Goal: Task Accomplishment & Management: Manage account settings

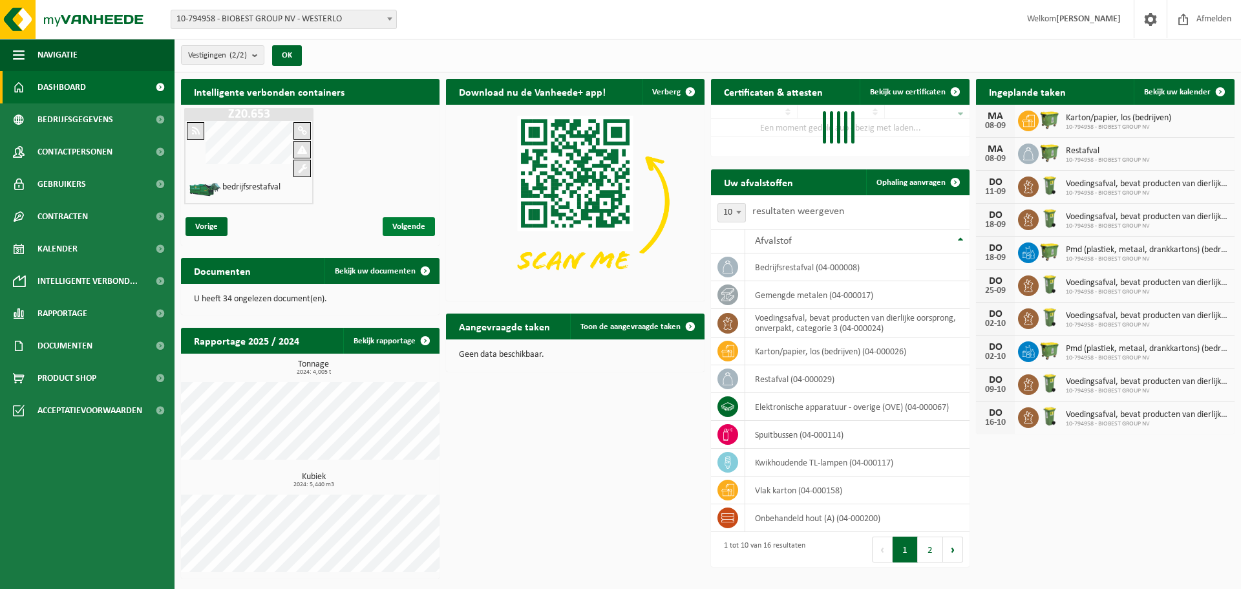
click at [414, 228] on span "Volgende" at bounding box center [409, 226] width 52 height 19
click at [414, 224] on span "Volgende" at bounding box center [409, 226] width 52 height 19
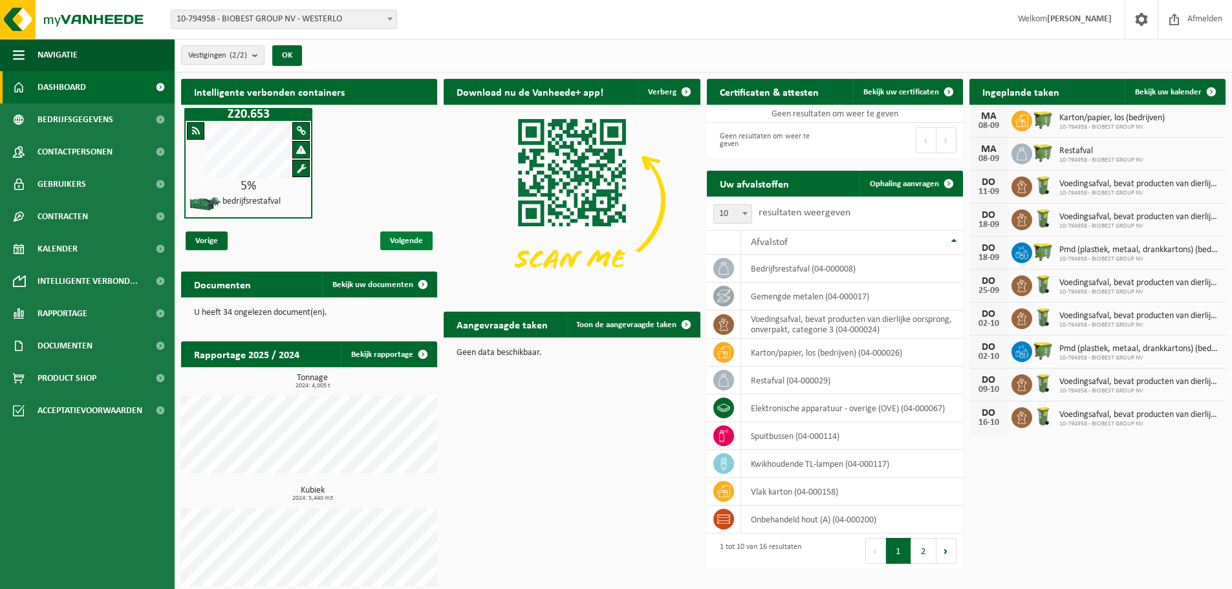
click at [403, 235] on span "Volgende" at bounding box center [406, 240] width 52 height 19
click at [920, 187] on span "Ophaling aanvragen" at bounding box center [903, 184] width 69 height 8
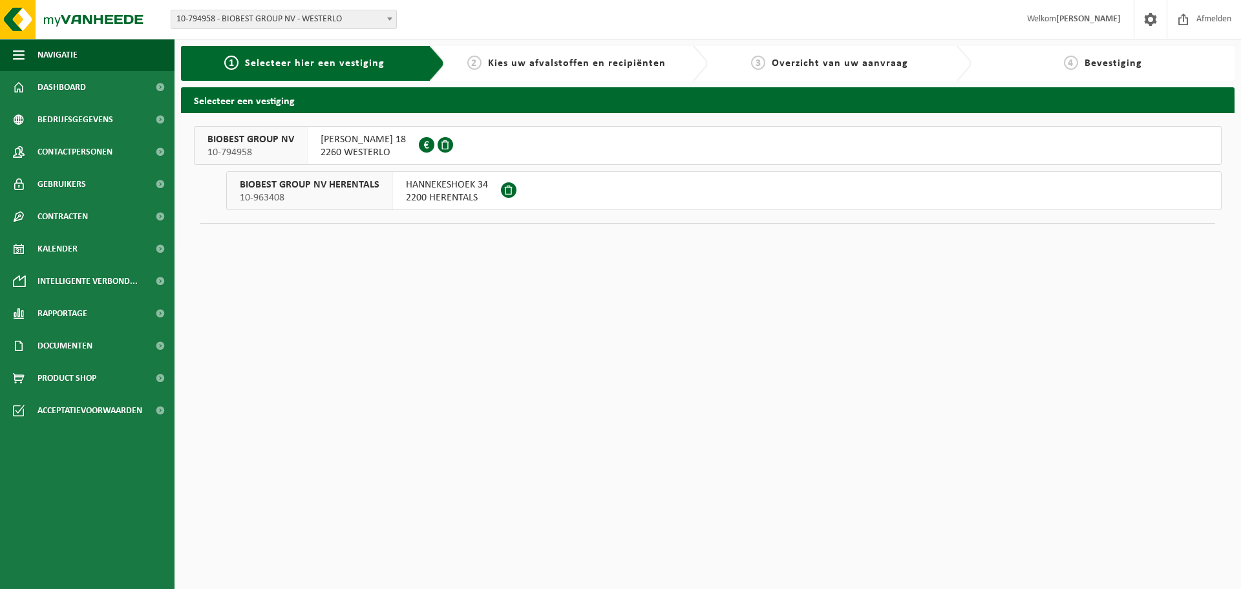
click at [303, 153] on div "BIOBEST GROUP NV 10-794958" at bounding box center [251, 145] width 113 height 37
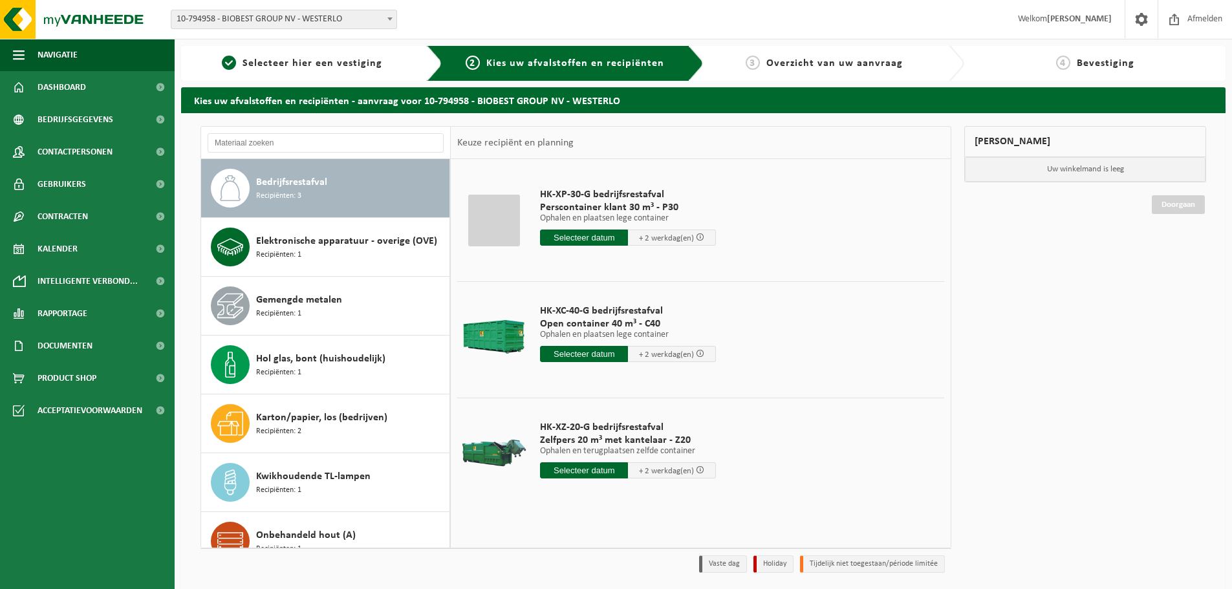
scroll to position [43, 0]
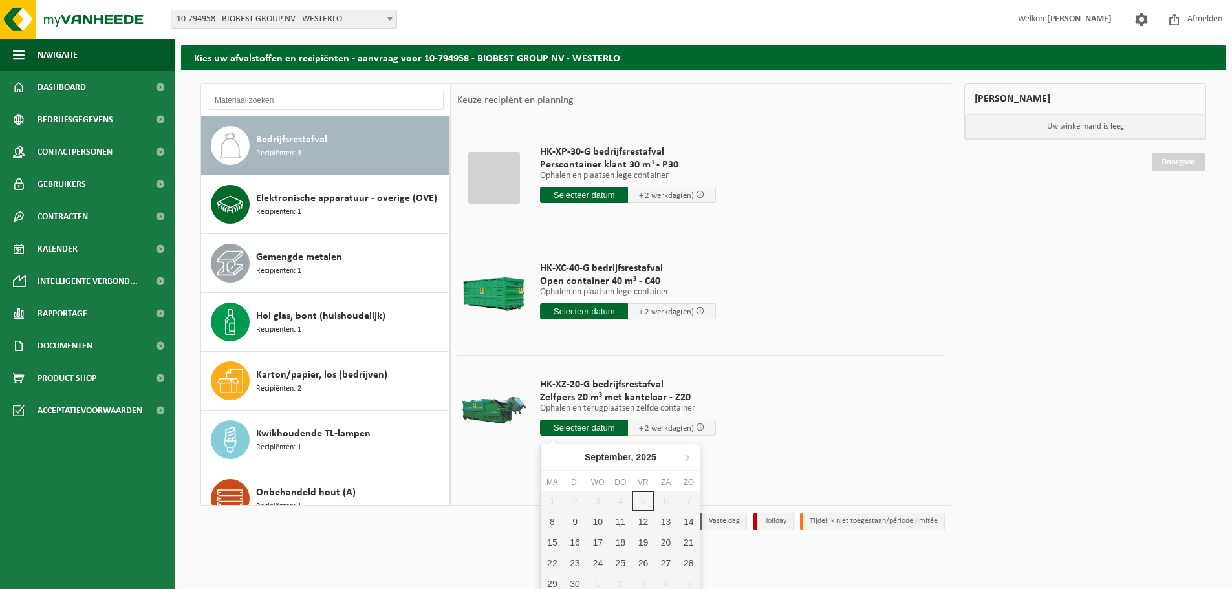
click at [600, 424] on input "text" at bounding box center [584, 428] width 88 height 16
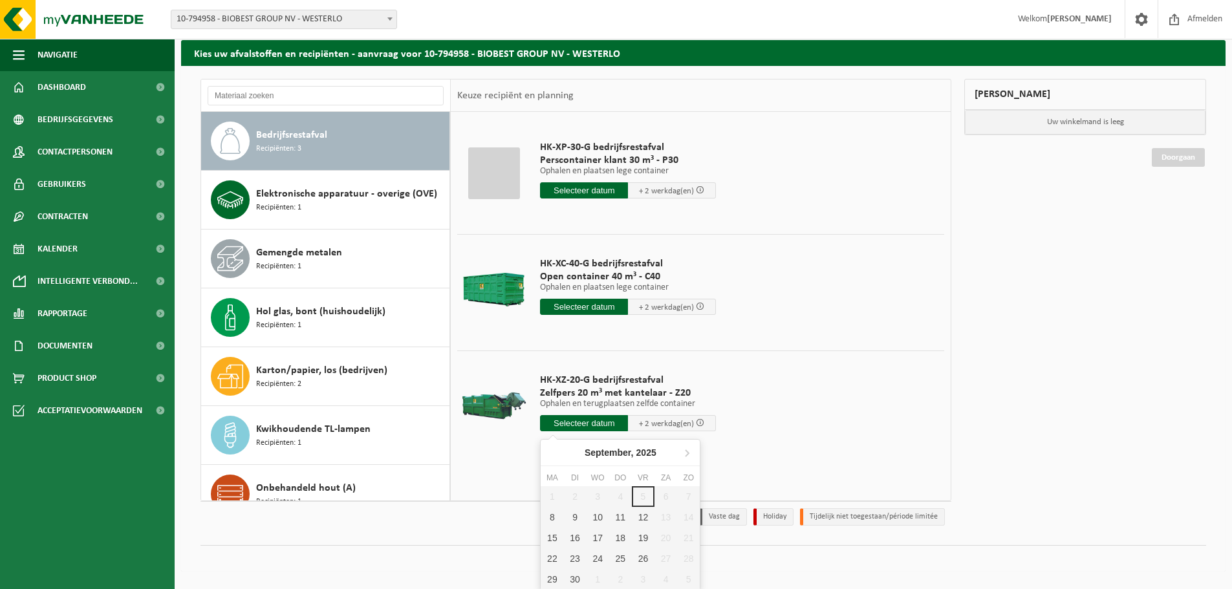
scroll to position [48, 0]
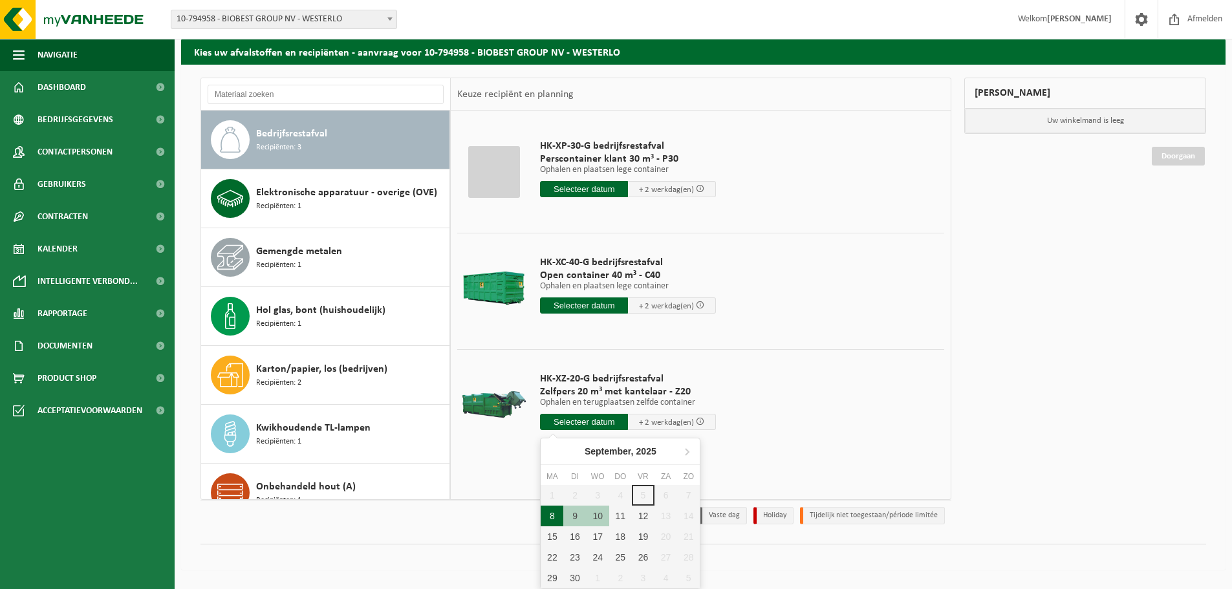
click at [553, 517] on div "8" at bounding box center [551, 516] width 23 height 21
type input "Van 2025-09-08"
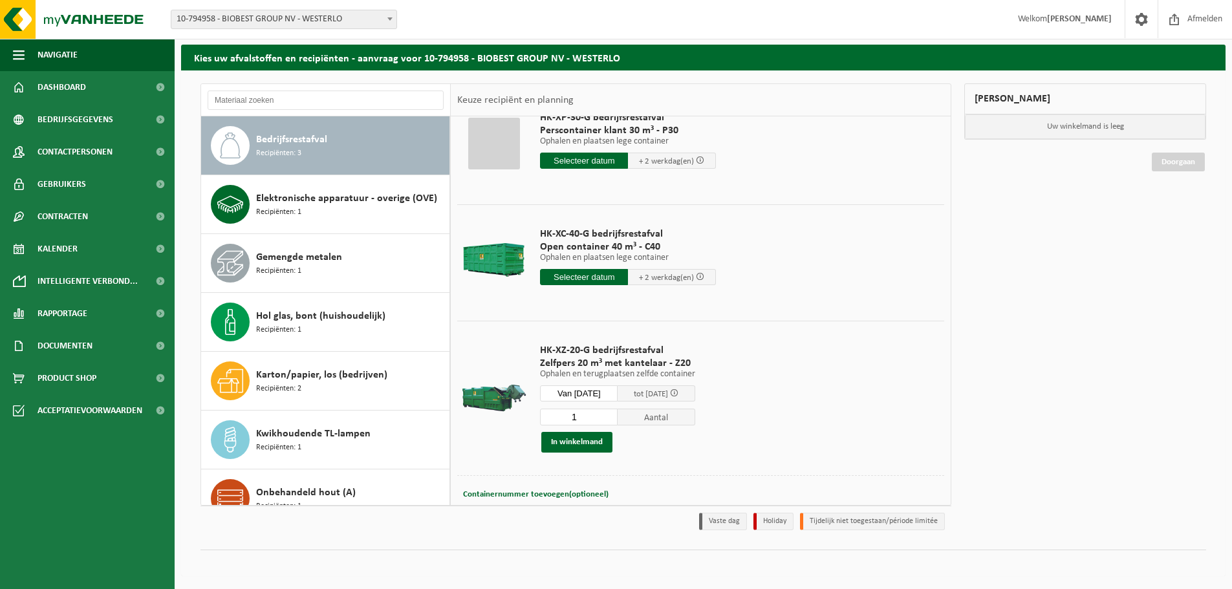
scroll to position [62, 0]
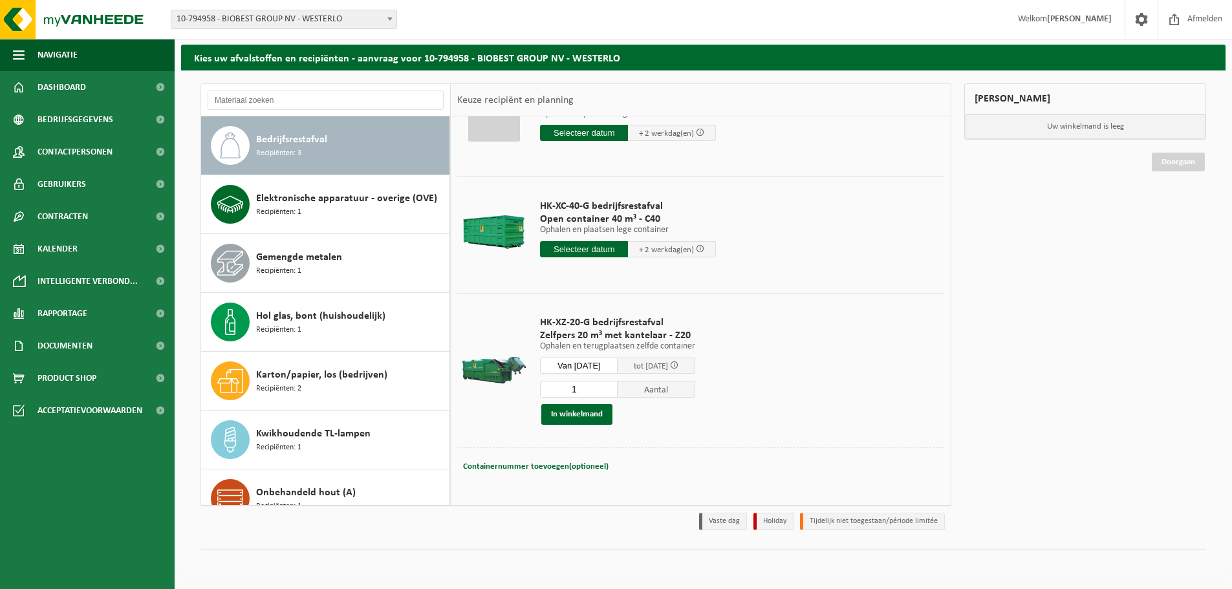
drag, startPoint x: 595, startPoint y: 389, endPoint x: 568, endPoint y: 389, distance: 27.2
click at [568, 389] on input "1" at bounding box center [579, 389] width 78 height 17
click at [615, 387] on input "2" at bounding box center [579, 389] width 78 height 17
click at [616, 387] on input "3" at bounding box center [579, 389] width 78 height 17
click at [616, 388] on input "4" at bounding box center [579, 389] width 78 height 17
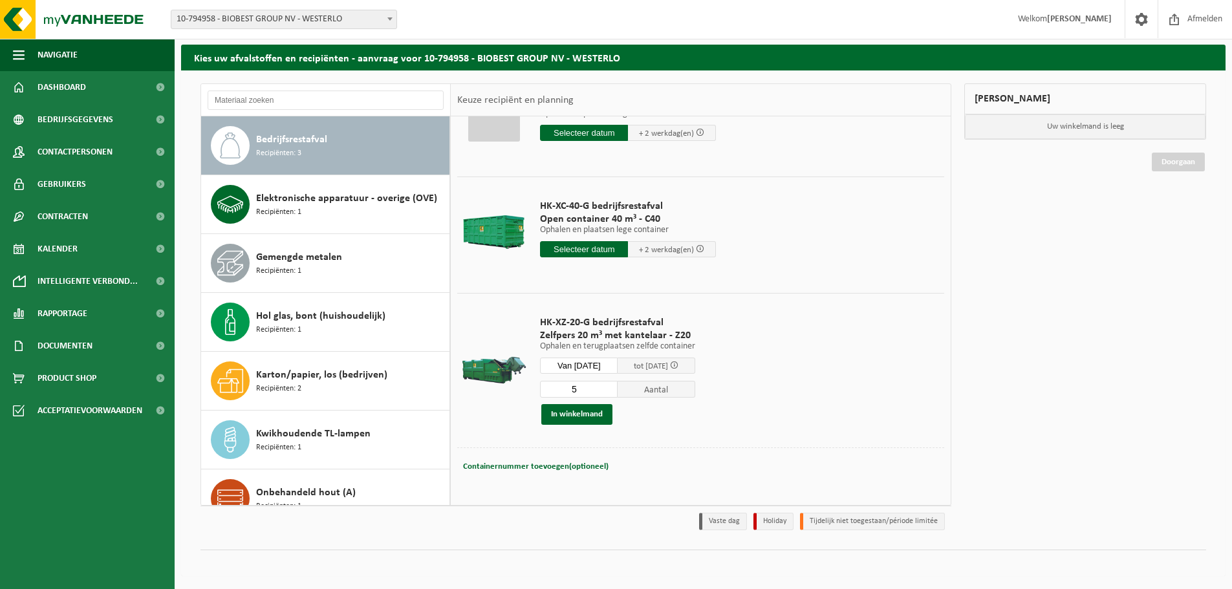
click at [616, 388] on input "5" at bounding box center [579, 389] width 78 height 17
click at [616, 388] on input "6" at bounding box center [579, 389] width 78 height 17
click at [617, 394] on input "5" at bounding box center [579, 389] width 78 height 17
click at [617, 394] on input "4" at bounding box center [579, 389] width 78 height 17
click at [617, 394] on input "3" at bounding box center [579, 389] width 78 height 17
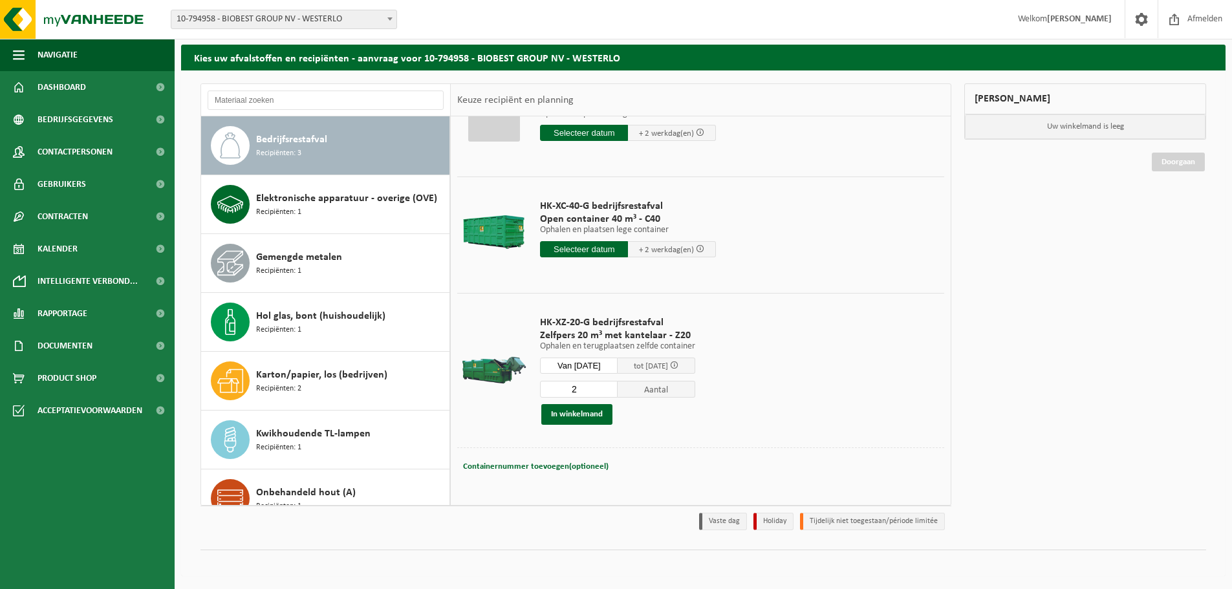
click at [617, 394] on input "2" at bounding box center [579, 389] width 78 height 17
type input "1"
click at [617, 394] on input "1" at bounding box center [579, 389] width 78 height 17
click at [535, 467] on span "Containernummer toevoegen(optioneel)" at bounding box center [535, 466] width 145 height 8
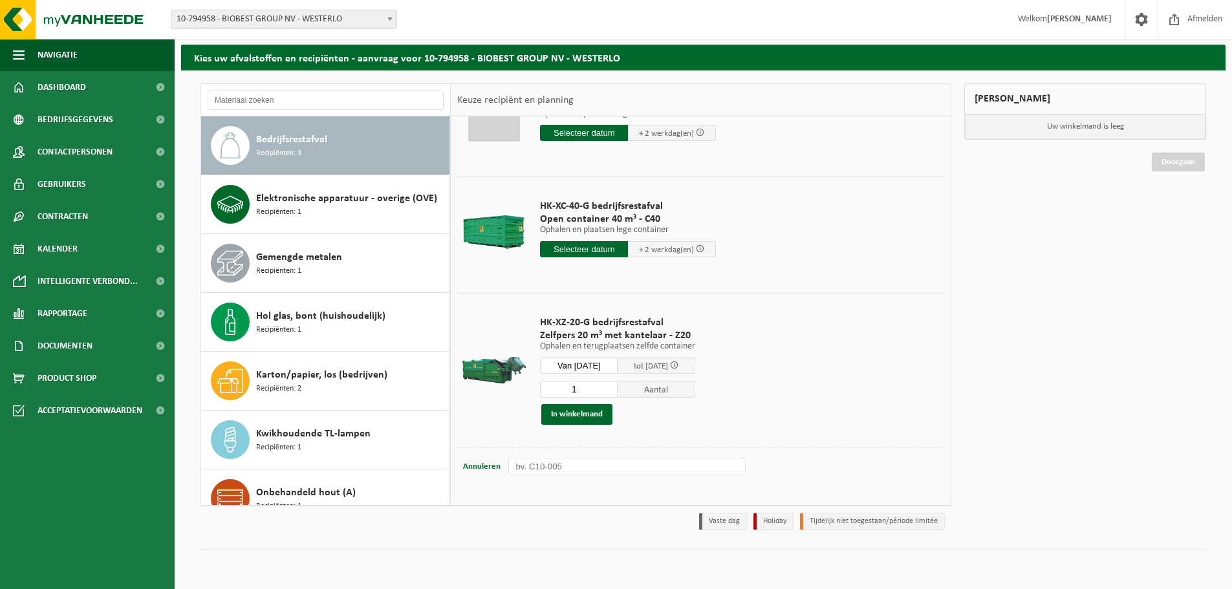
click at [560, 465] on input "text" at bounding box center [626, 466] width 237 height 17
type input "g"
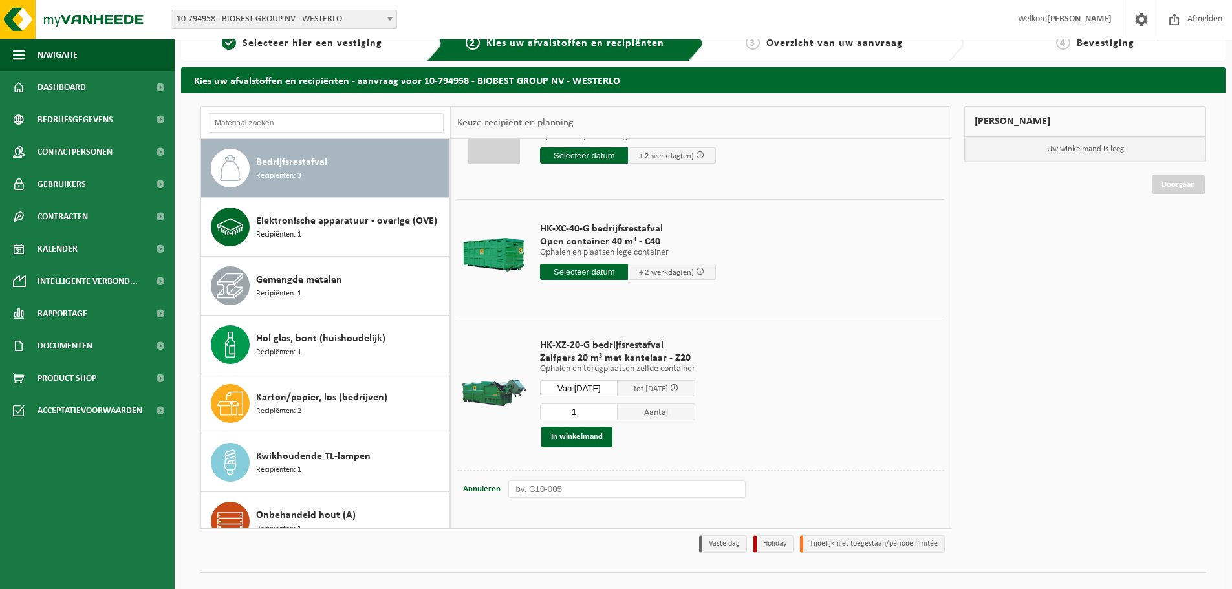
scroll to position [0, 0]
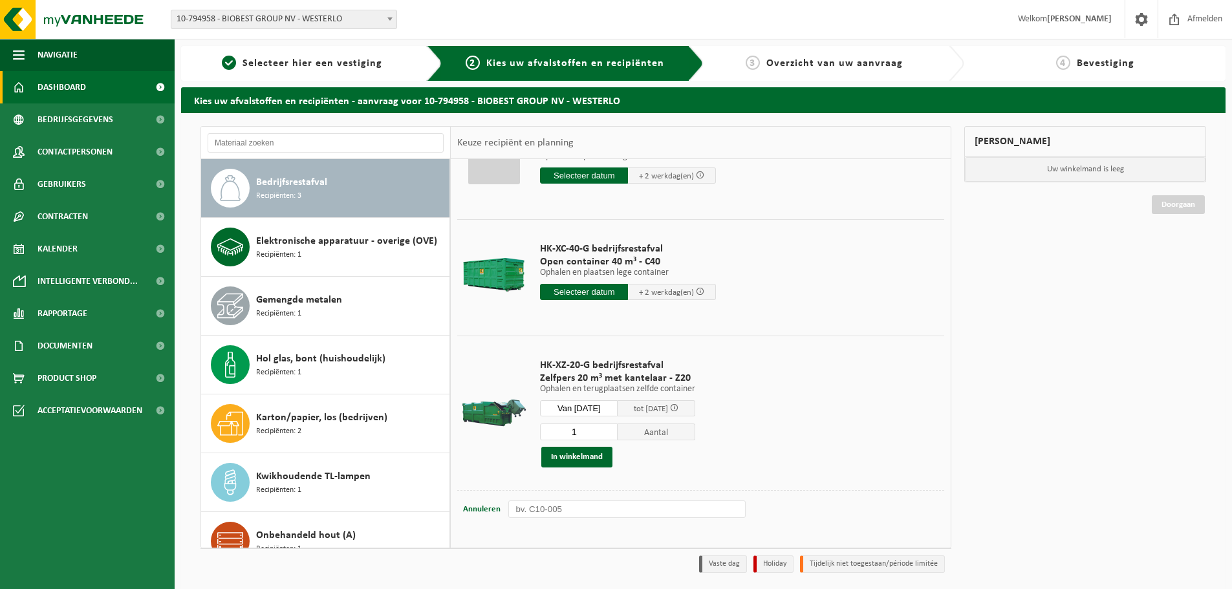
click at [81, 74] on span "Dashboard" at bounding box center [61, 87] width 48 height 32
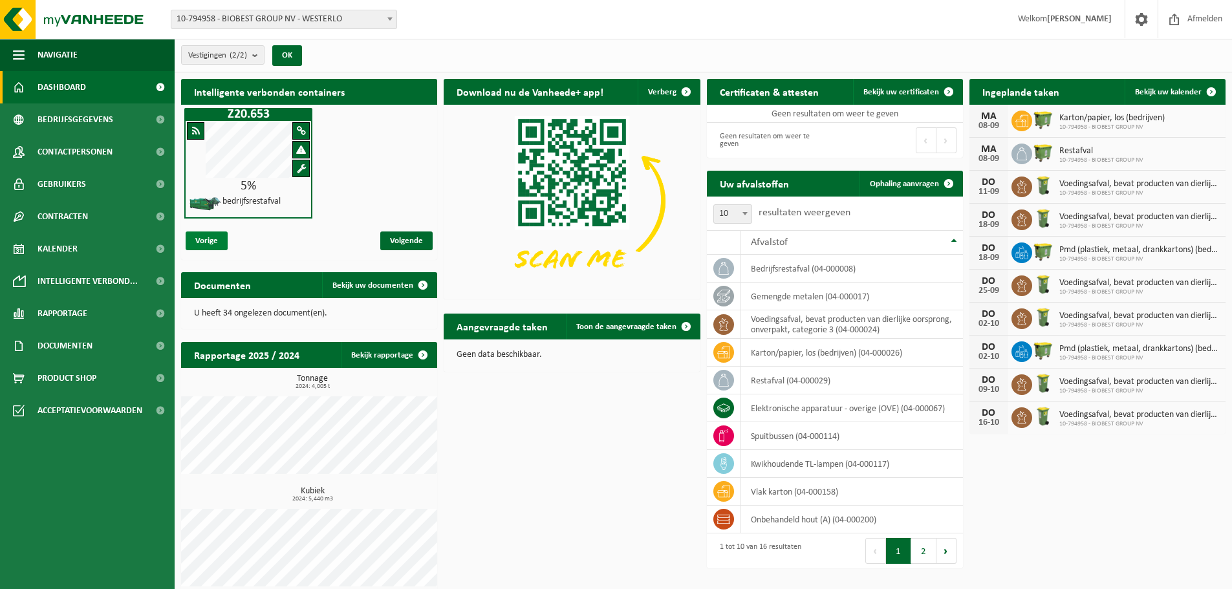
click at [209, 240] on span "Vorige" at bounding box center [207, 240] width 42 height 19
click at [204, 241] on span "Vorige" at bounding box center [207, 240] width 42 height 19
click at [407, 239] on span "Volgende" at bounding box center [406, 240] width 52 height 19
click at [908, 91] on span "Bekijk uw certificaten" at bounding box center [901, 92] width 76 height 8
click at [926, 180] on span "Ophaling aanvragen" at bounding box center [903, 184] width 69 height 8
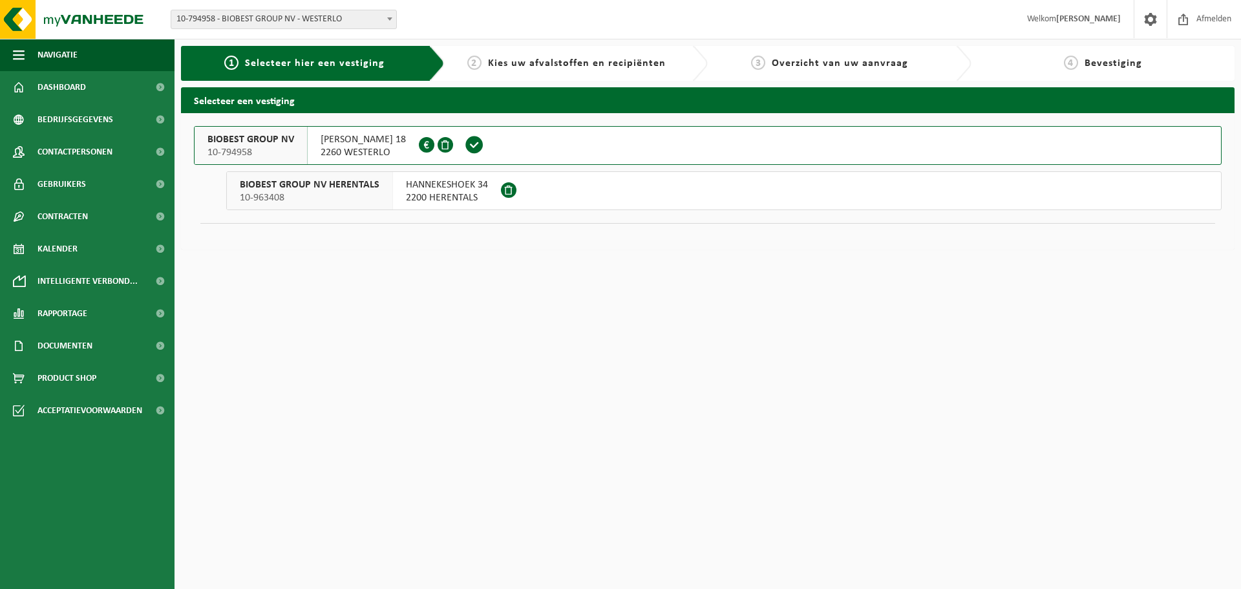
click at [327, 158] on span "2260 WESTERLO" at bounding box center [363, 152] width 85 height 13
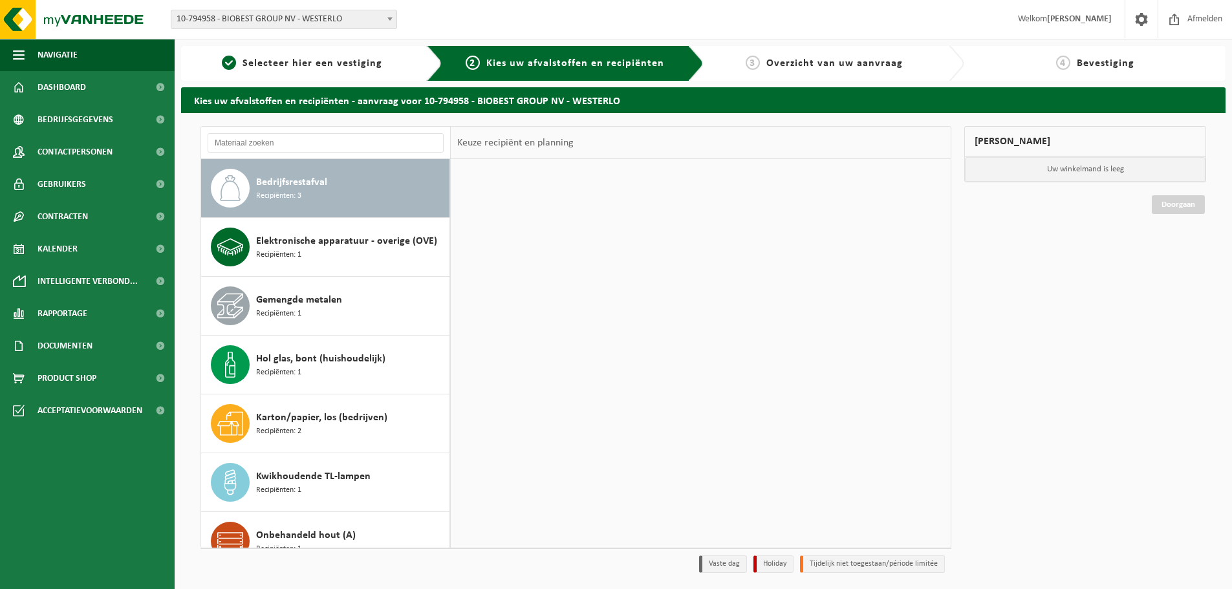
click at [345, 180] on div "Bedrijfsrestafval Recipiënten: 3" at bounding box center [351, 188] width 190 height 39
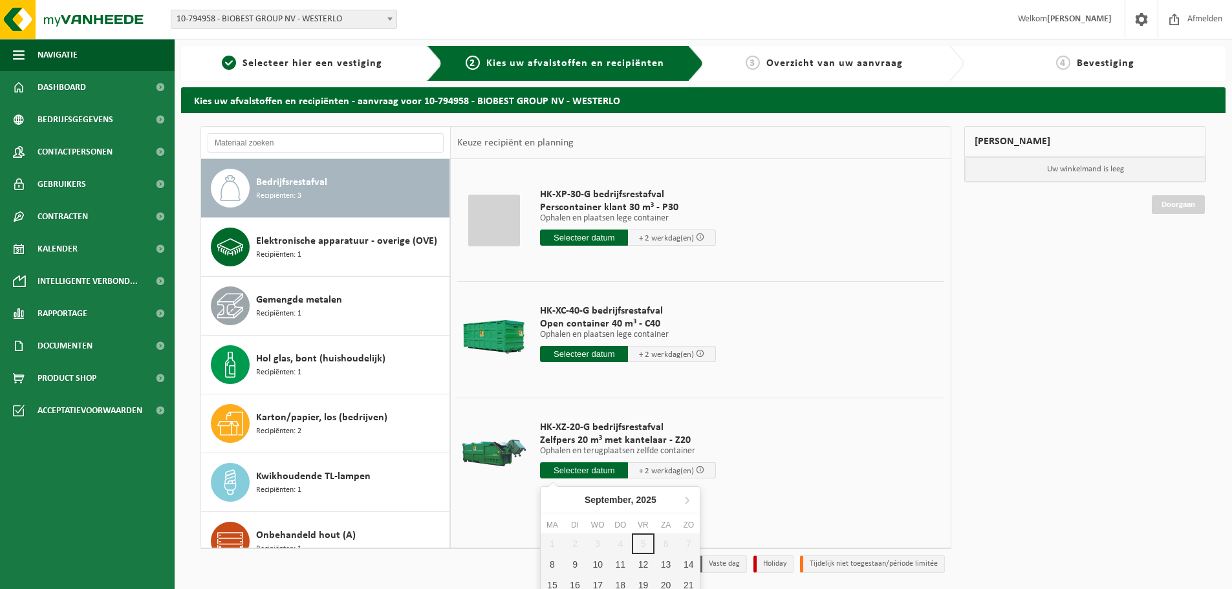
click at [589, 471] on input "text" at bounding box center [584, 470] width 88 height 16
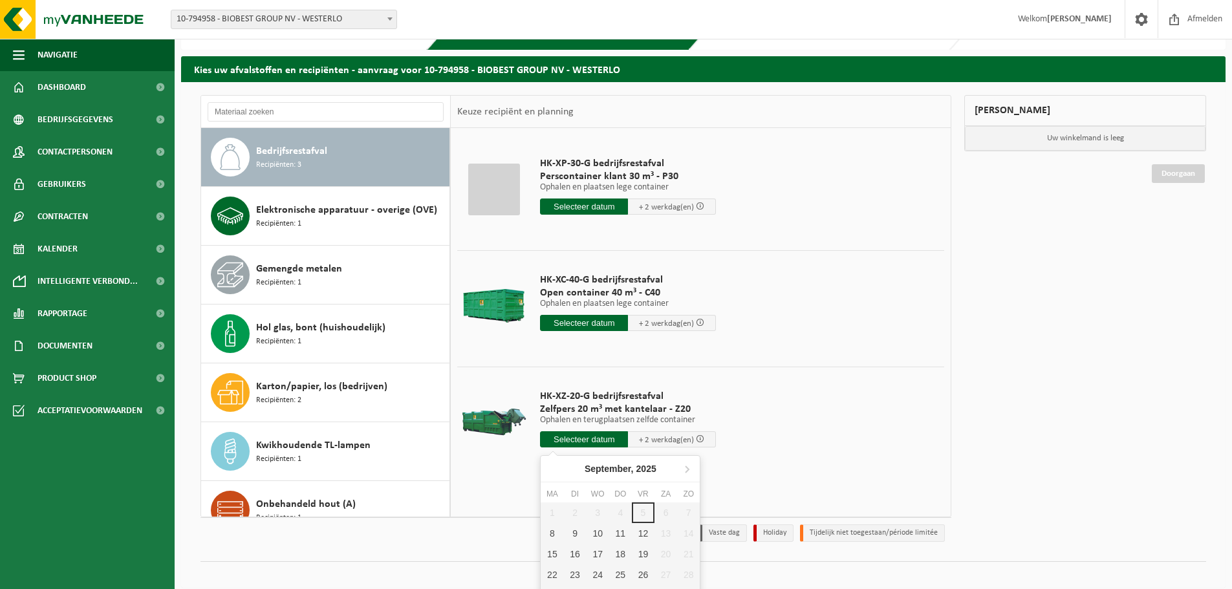
scroll to position [48, 0]
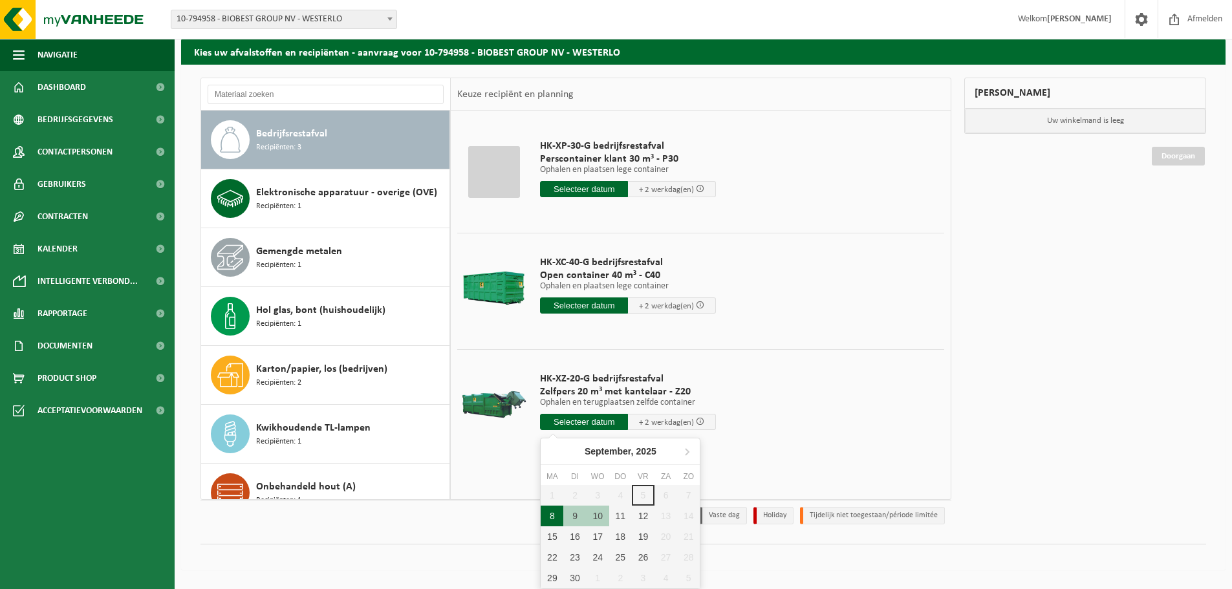
click at [546, 519] on div "8" at bounding box center [551, 516] width 23 height 21
type input "Van [DATE]"
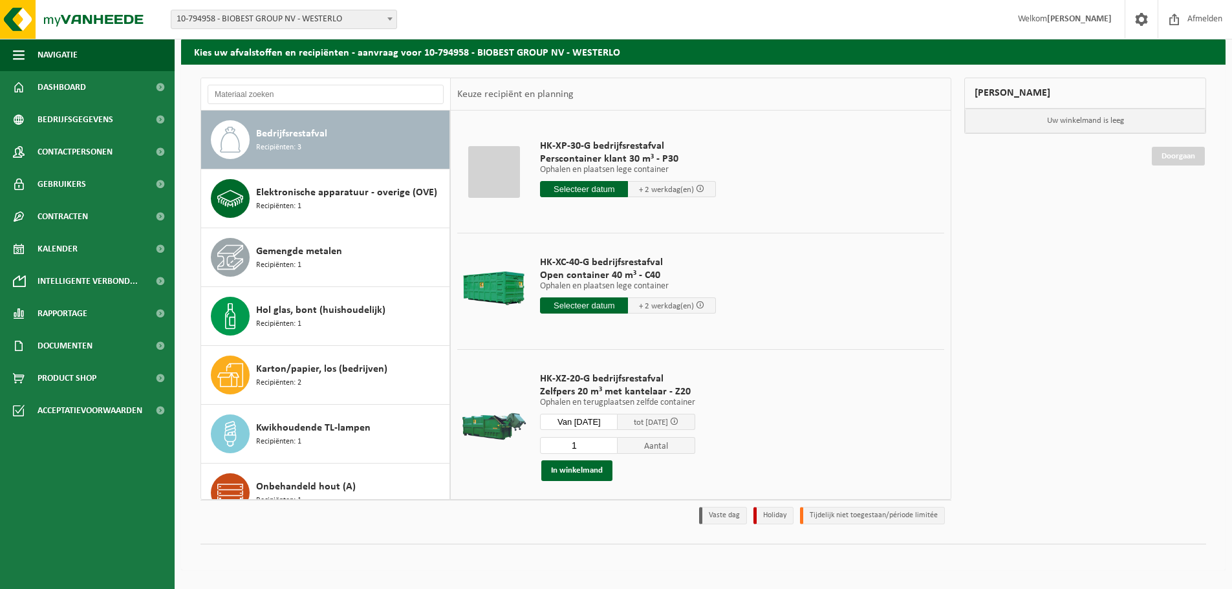
scroll to position [43, 0]
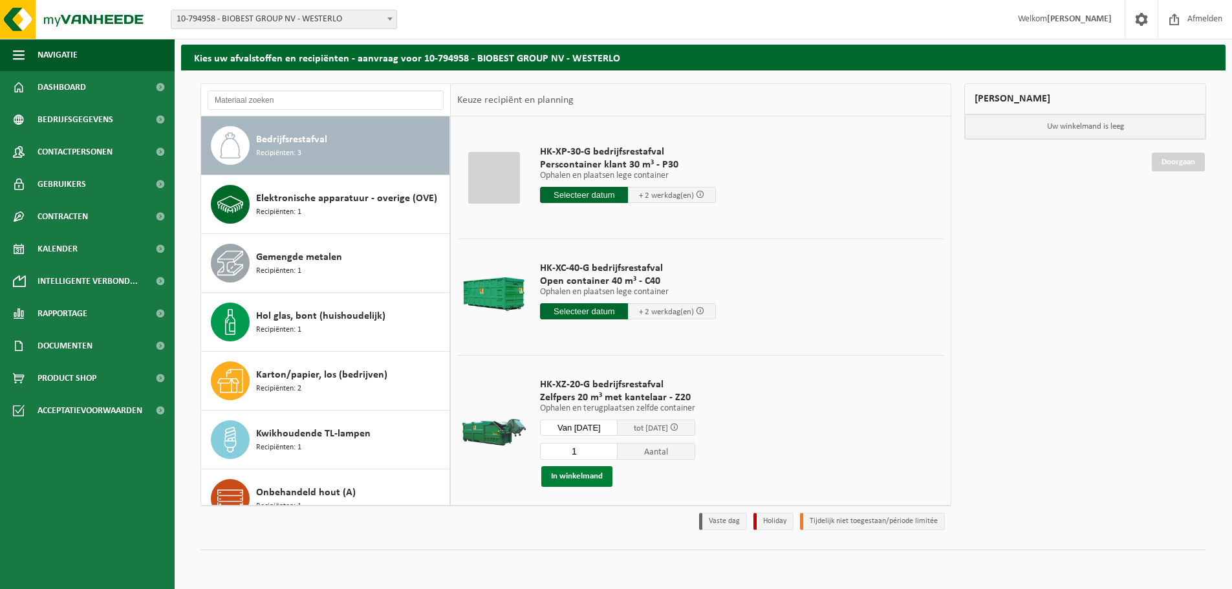
click at [588, 482] on button "In winkelmand" at bounding box center [576, 476] width 71 height 21
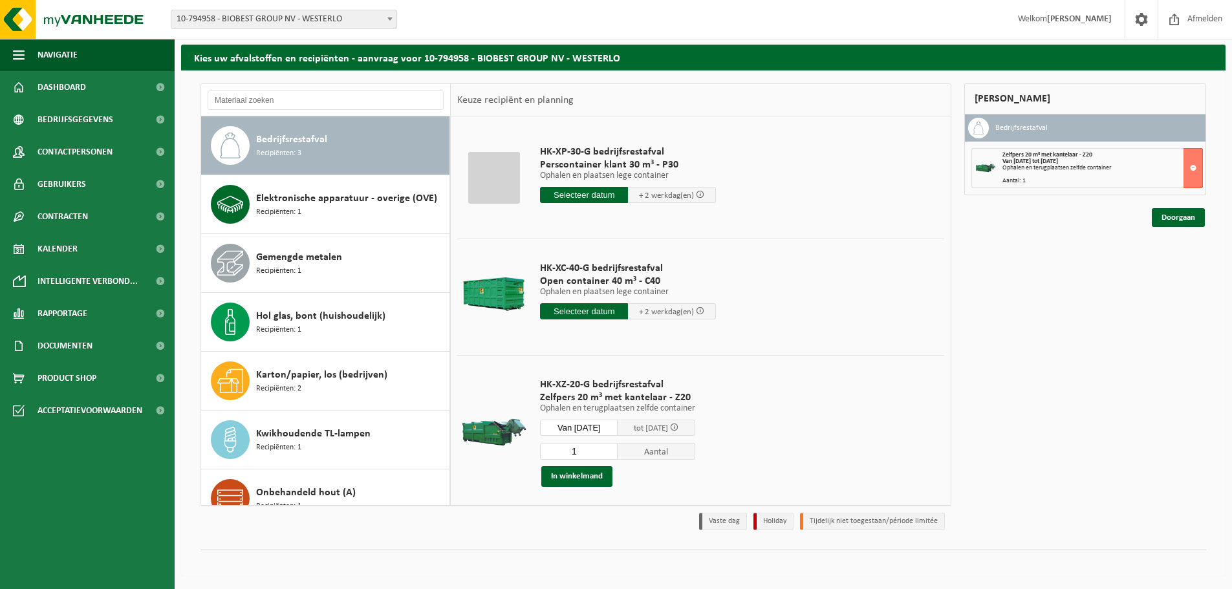
click at [603, 453] on input "1" at bounding box center [579, 451] width 78 height 17
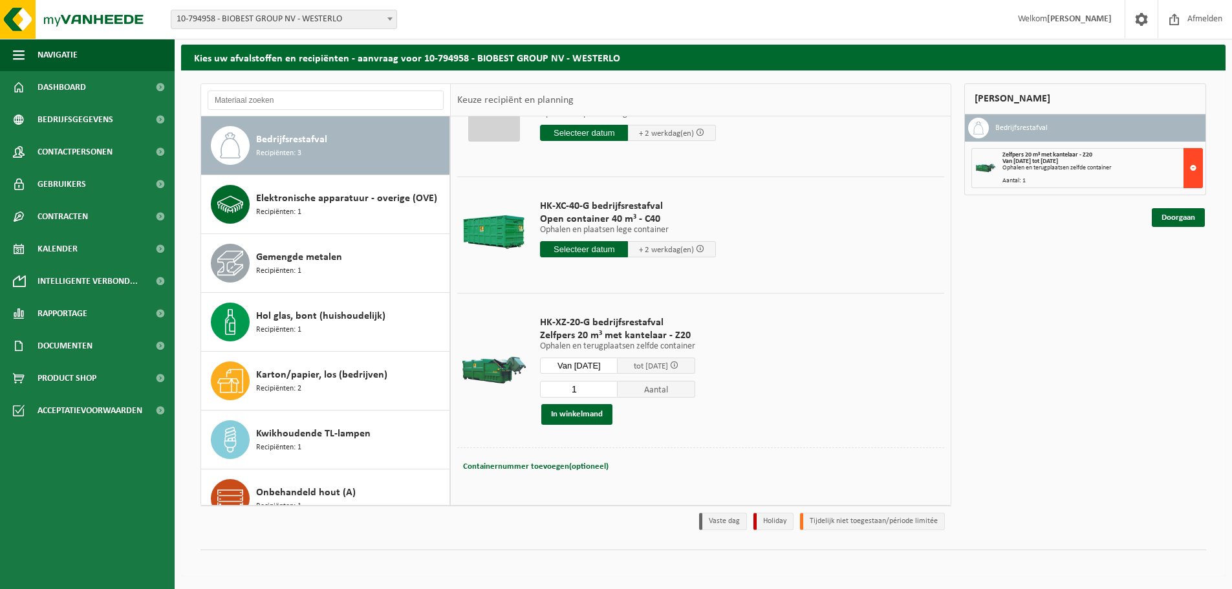
click at [1190, 172] on button at bounding box center [1192, 168] width 19 height 40
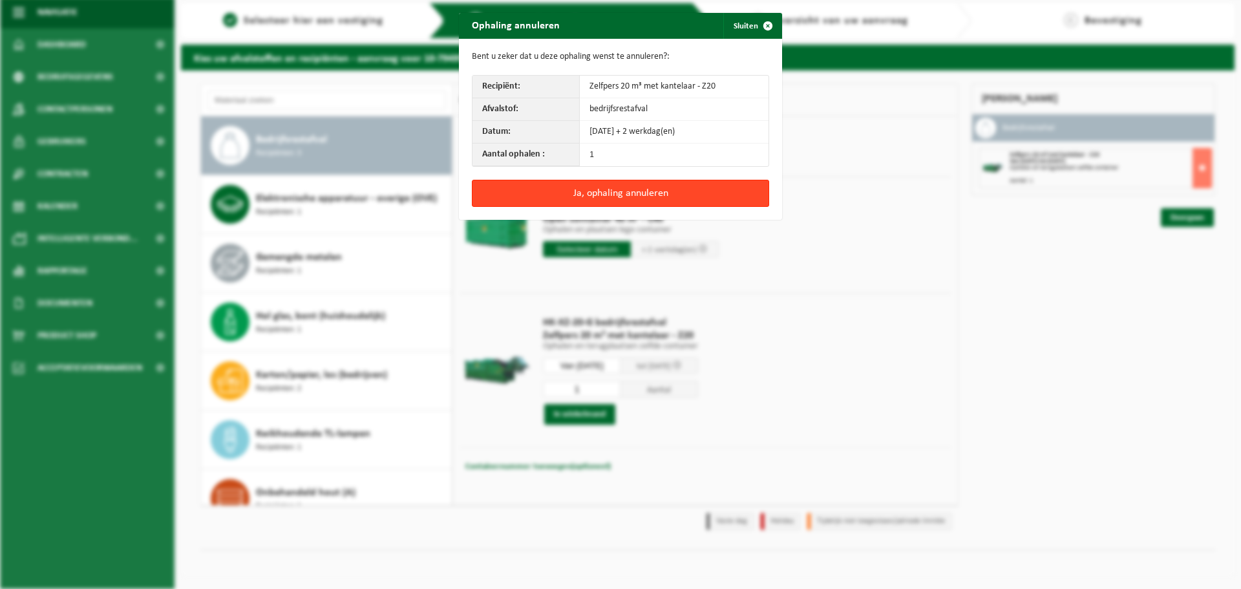
click at [716, 189] on button "Ja, ophaling annuleren" at bounding box center [620, 193] width 297 height 27
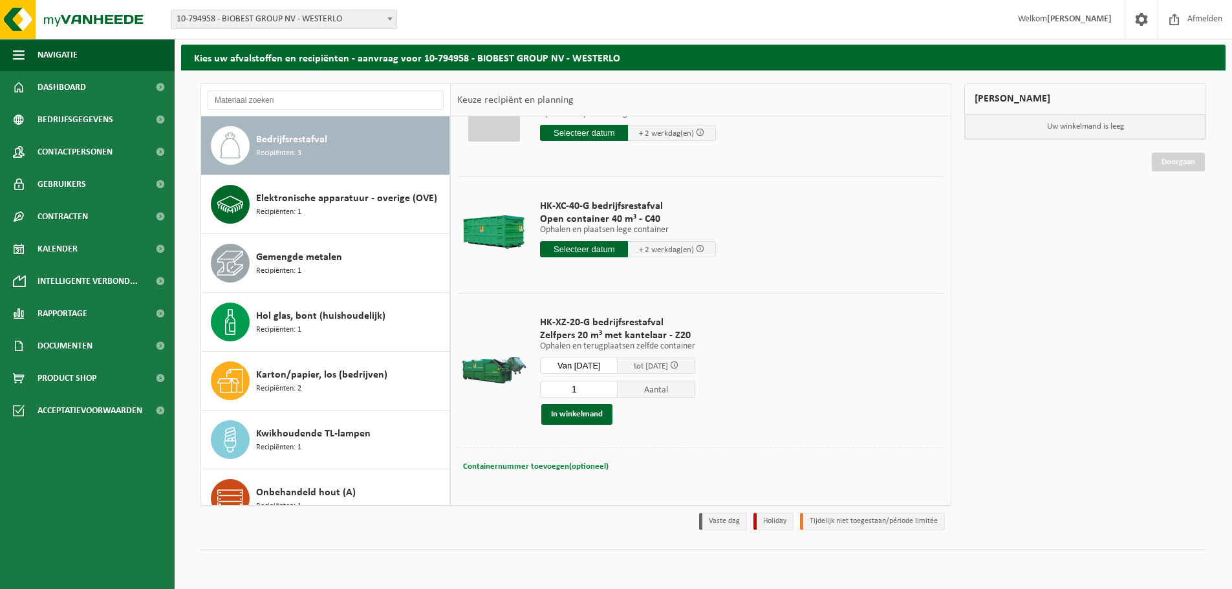
click at [520, 465] on span "Containernummer toevoegen(optioneel)" at bounding box center [535, 466] width 145 height 8
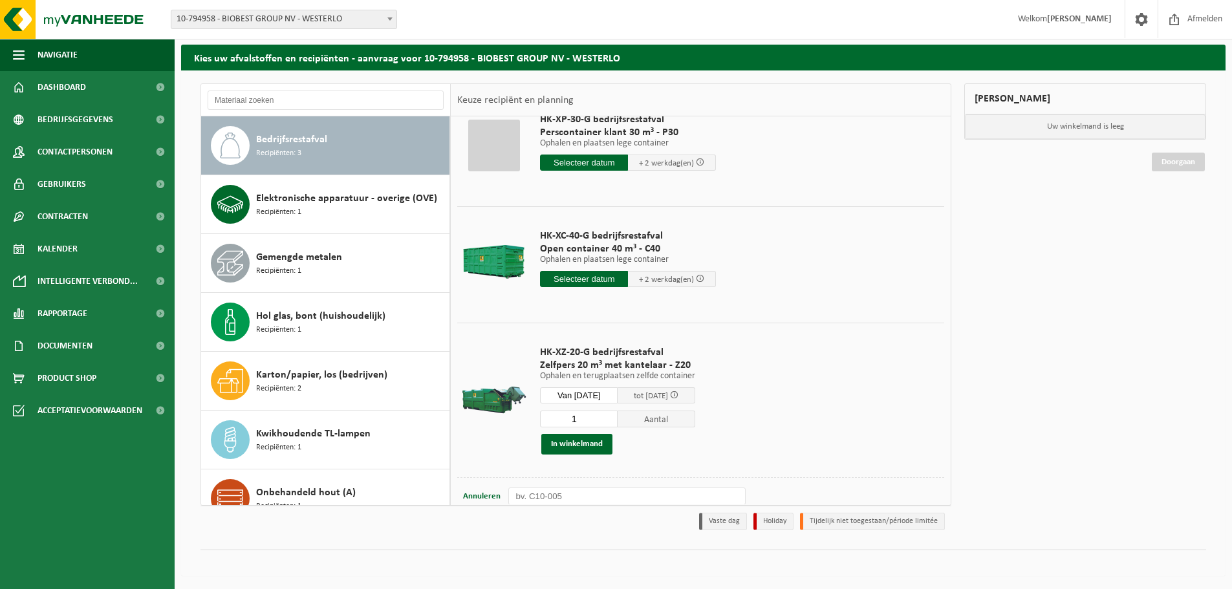
scroll to position [63, 0]
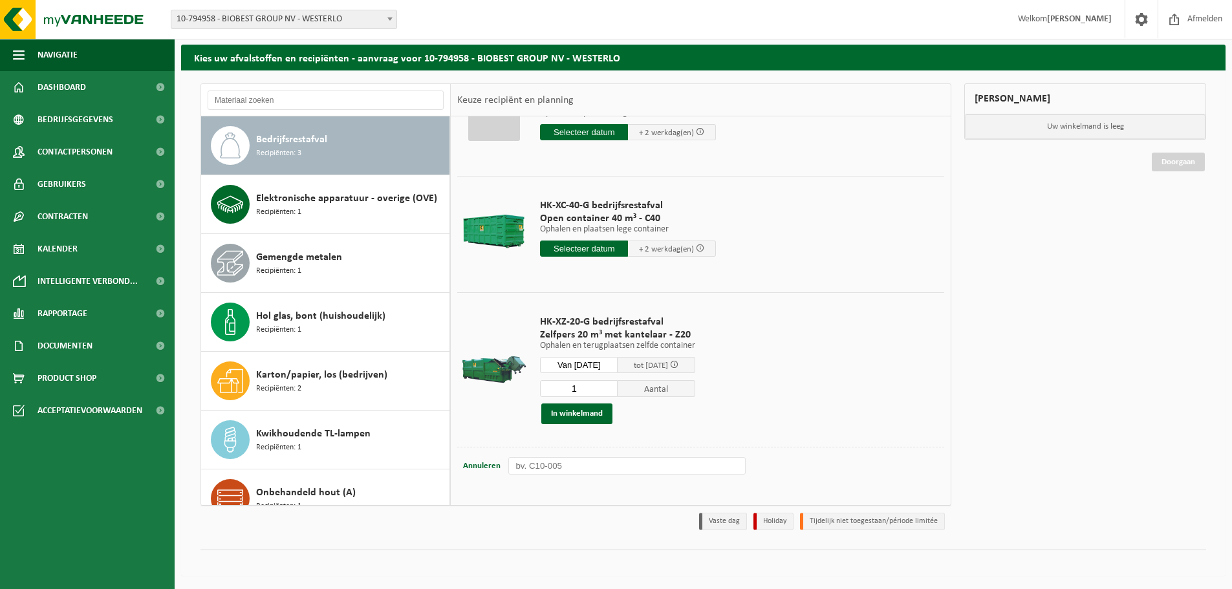
click at [601, 462] on input "text" at bounding box center [626, 465] width 237 height 17
type input "containerpark"
click at [587, 421] on button "In winkelmand" at bounding box center [576, 413] width 71 height 21
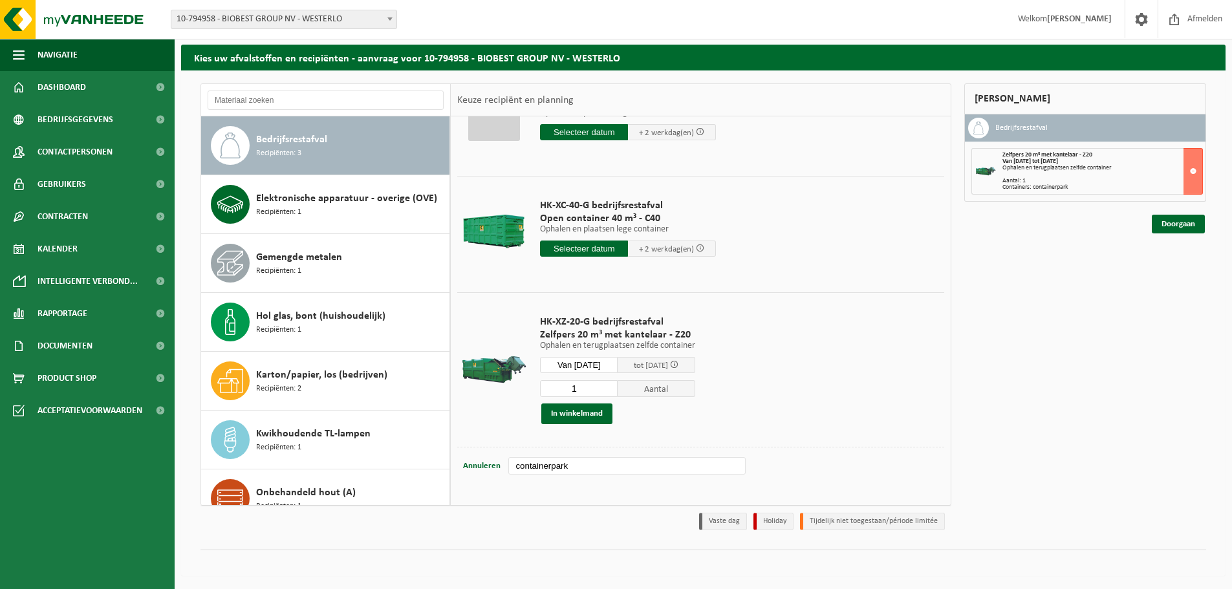
drag, startPoint x: 604, startPoint y: 460, endPoint x: 456, endPoint y: 458, distance: 148.7
click at [456, 458] on table "HK-XP-30-G bedrijfsrestafval Perscontainer klant 30 m³ - P30 Ophalen en plaatse…" at bounding box center [701, 279] width 500 height 451
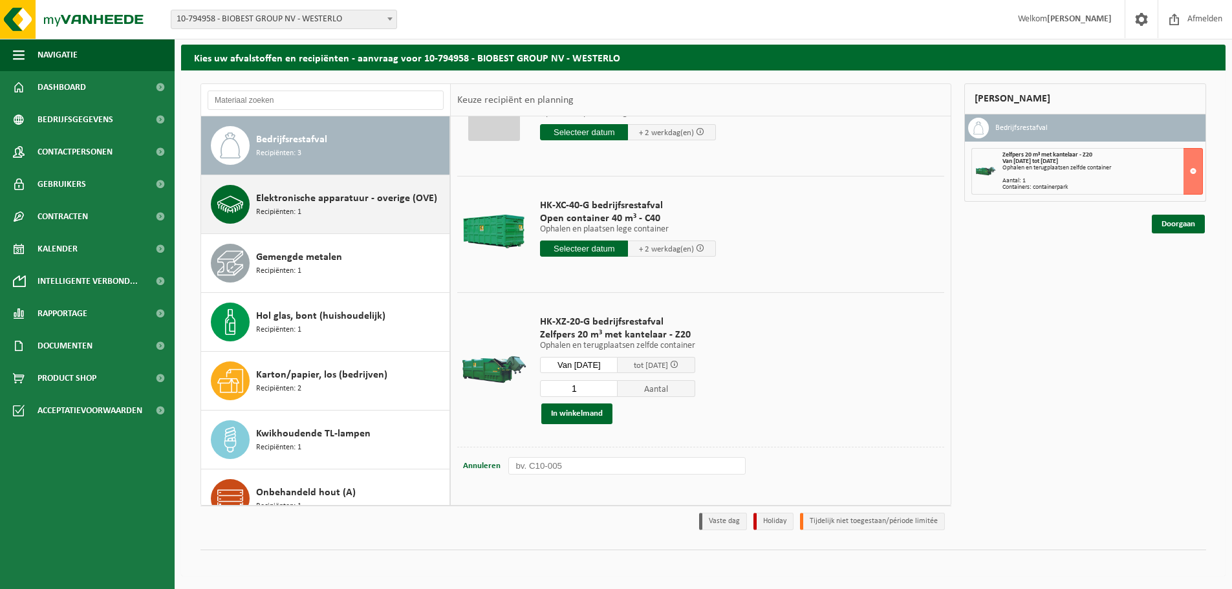
scroll to position [0, 0]
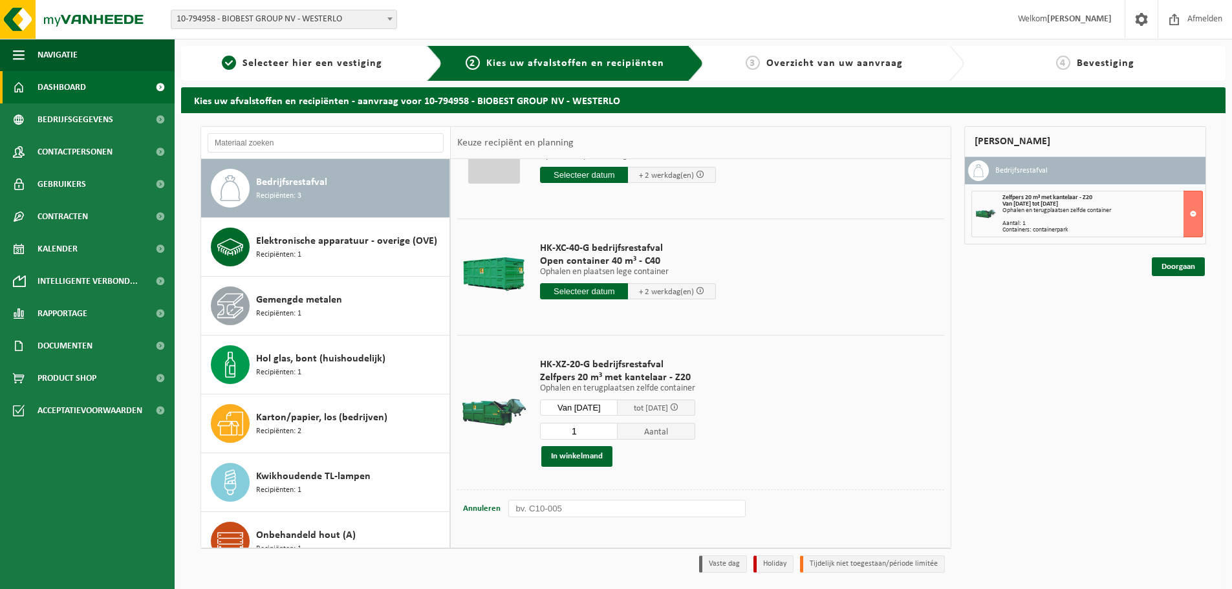
click at [90, 83] on link "Dashboard" at bounding box center [87, 87] width 175 height 32
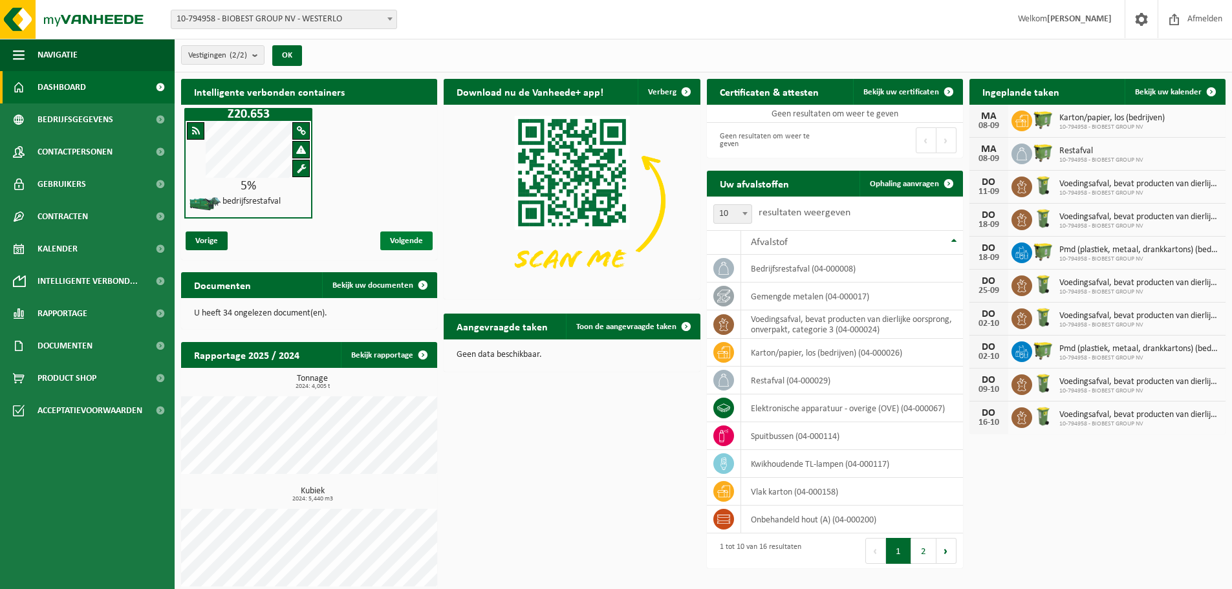
click at [405, 236] on span "Volgende" at bounding box center [406, 240] width 52 height 19
click at [304, 153] on span at bounding box center [301, 150] width 10 height 10
click at [405, 240] on span "Volgende" at bounding box center [406, 240] width 52 height 19
click at [409, 239] on span "Volgende" at bounding box center [406, 240] width 52 height 19
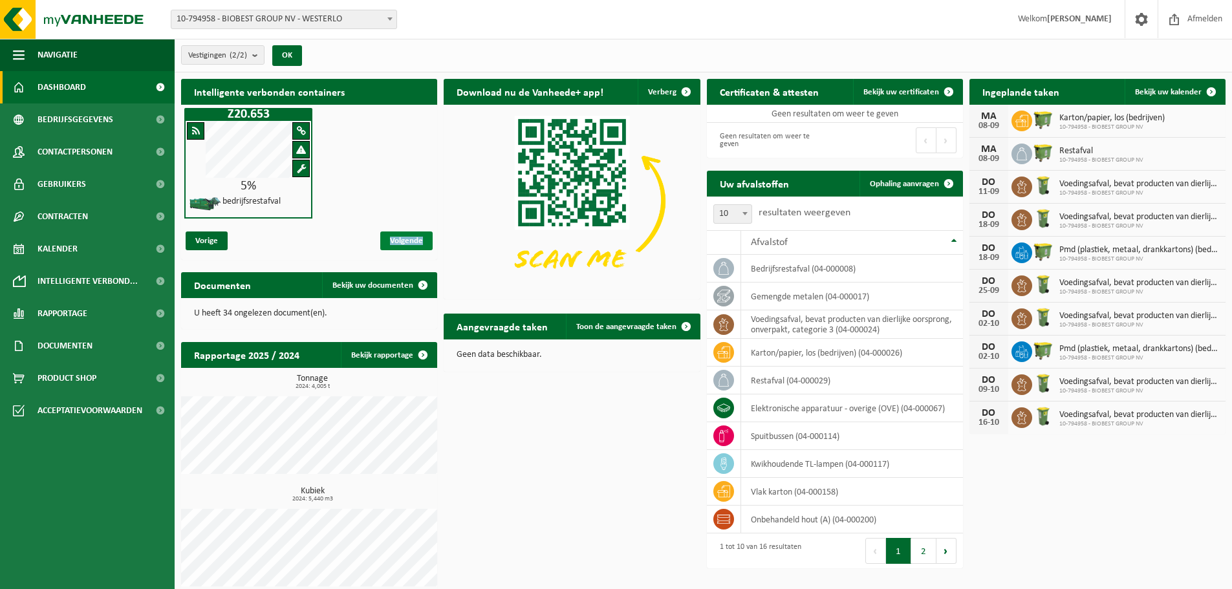
click at [389, 248] on span "Volgende" at bounding box center [406, 240] width 52 height 19
click at [411, 235] on span "Volgende" at bounding box center [406, 240] width 52 height 19
click at [399, 236] on span "Volgende" at bounding box center [406, 240] width 52 height 19
click at [416, 237] on span "Volgende" at bounding box center [406, 240] width 52 height 19
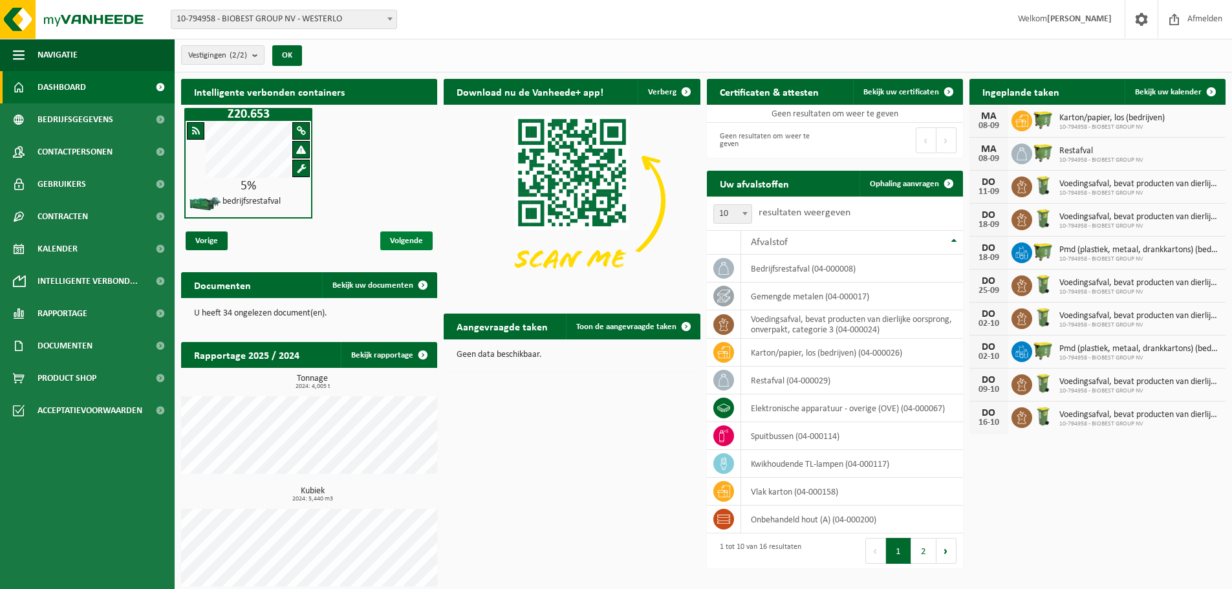
click at [416, 237] on span "Volgende" at bounding box center [406, 240] width 52 height 19
click at [417, 237] on span "Volgende" at bounding box center [406, 240] width 52 height 19
click at [101, 123] on span "Bedrijfsgegevens" at bounding box center [75, 119] width 76 height 32
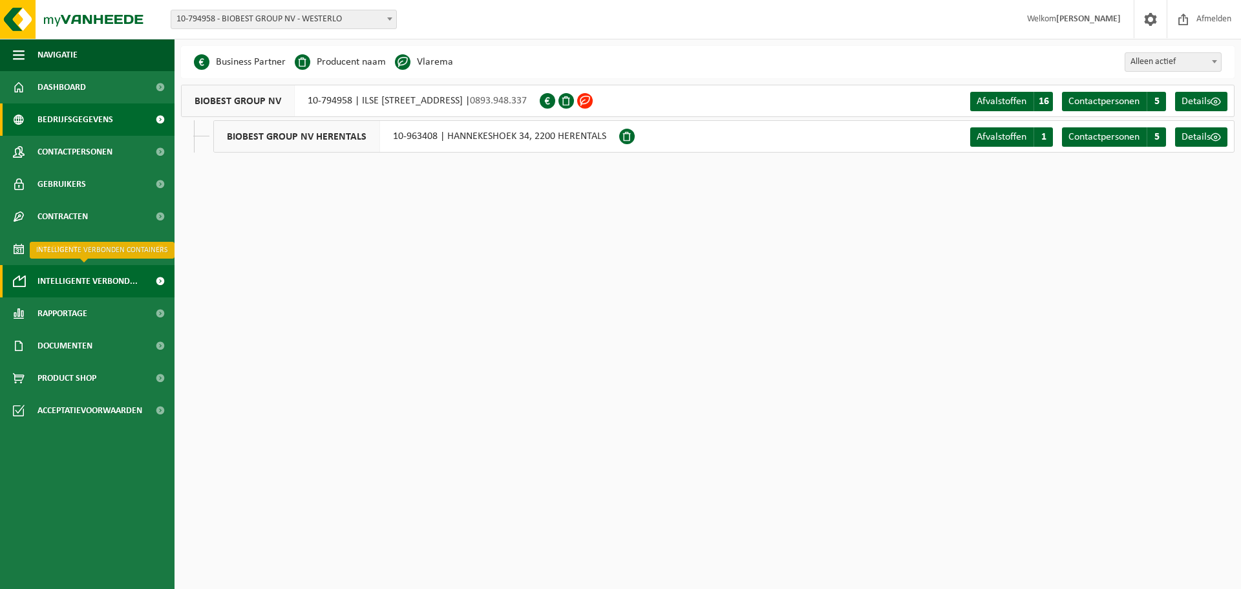
click at [78, 276] on span "Intelligente verbond..." at bounding box center [87, 281] width 100 height 32
